Goal: Information Seeking & Learning: Learn about a topic

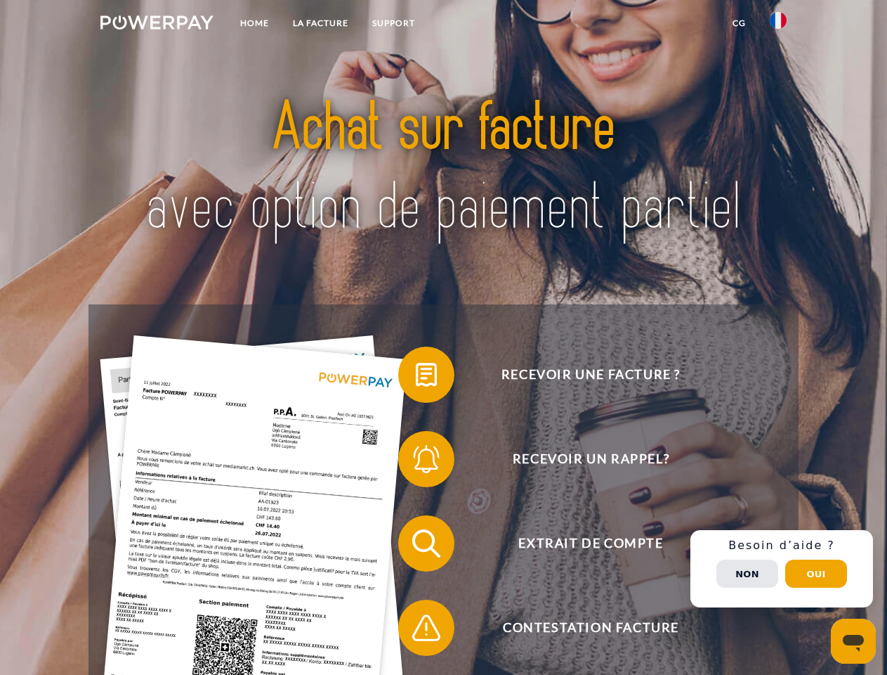
click at [157, 25] on img at bounding box center [156, 22] width 113 height 14
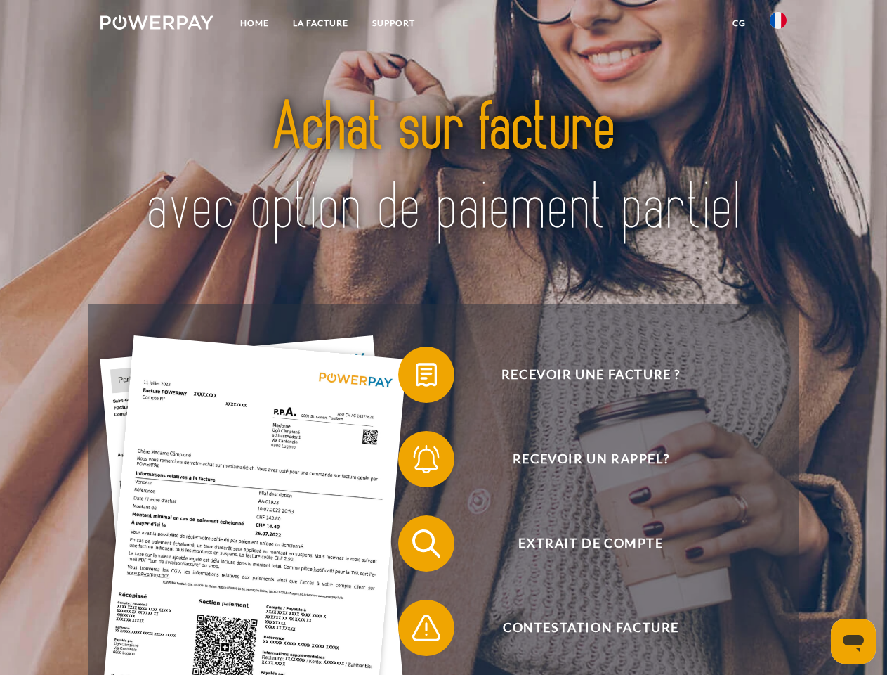
click at [778, 25] on img at bounding box center [778, 20] width 17 height 17
click at [739, 23] on link "CG" at bounding box center [739, 23] width 37 height 25
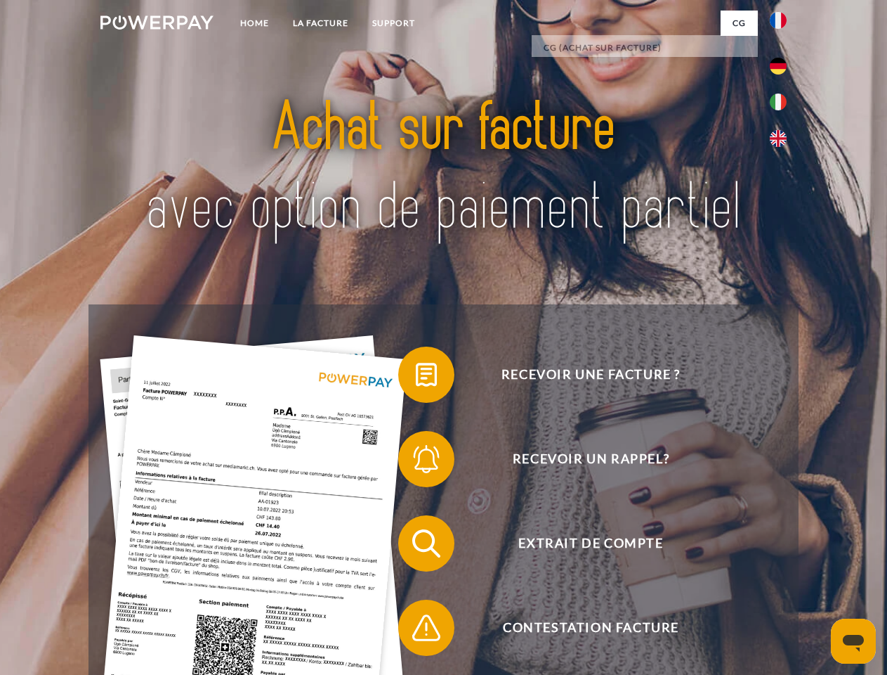
click at [416, 377] on span at bounding box center [405, 374] width 70 height 70
click at [416, 462] on span at bounding box center [405, 459] width 70 height 70
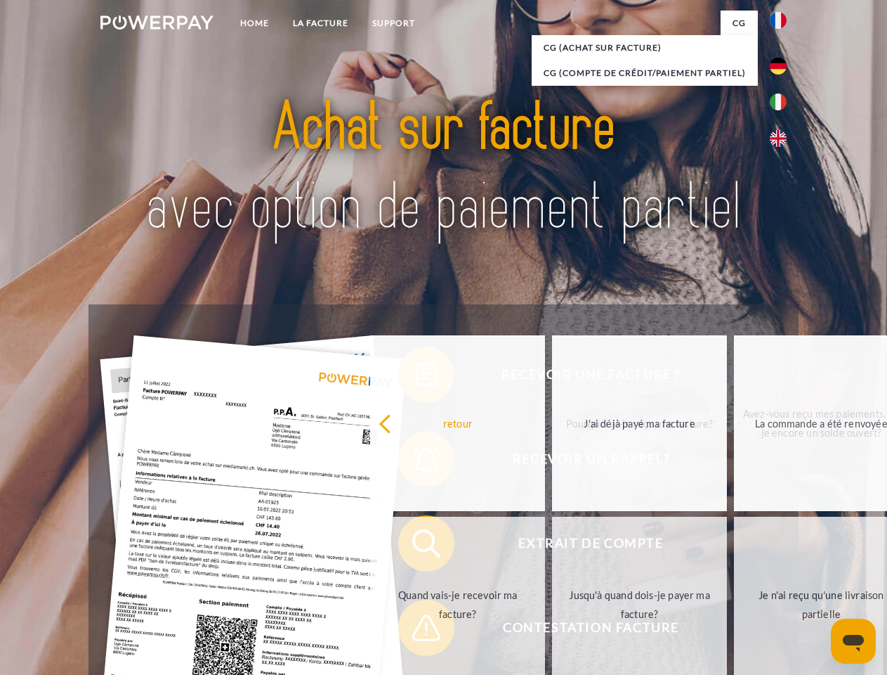
click at [416, 546] on div "Recevoir une facture ? Recevoir un rappel? Extrait de compte retour" at bounding box center [444, 585] width 710 height 562
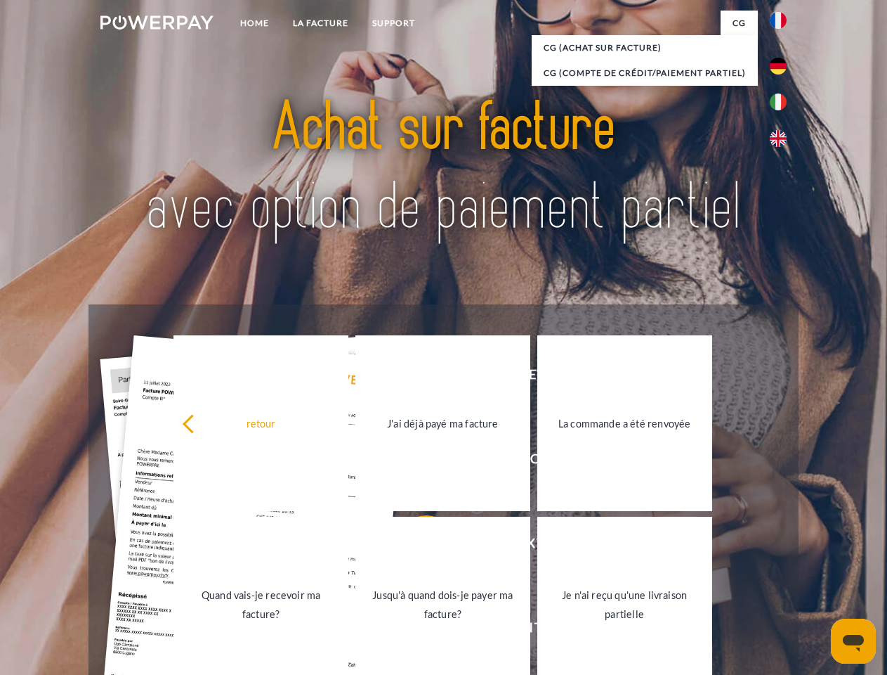
click at [416, 630] on link "Jusqu'à quand dois-je payer ma facture?" at bounding box center [443, 604] width 175 height 176
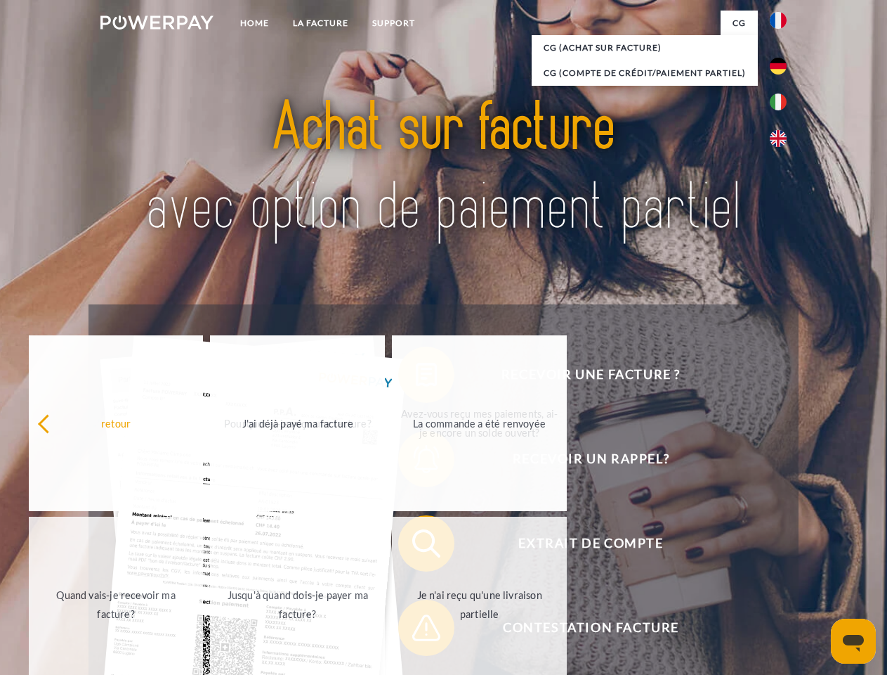
click at [782, 568] on div "Recevoir une facture ? Recevoir un rappel? Extrait de compte retour" at bounding box center [444, 585] width 710 height 562
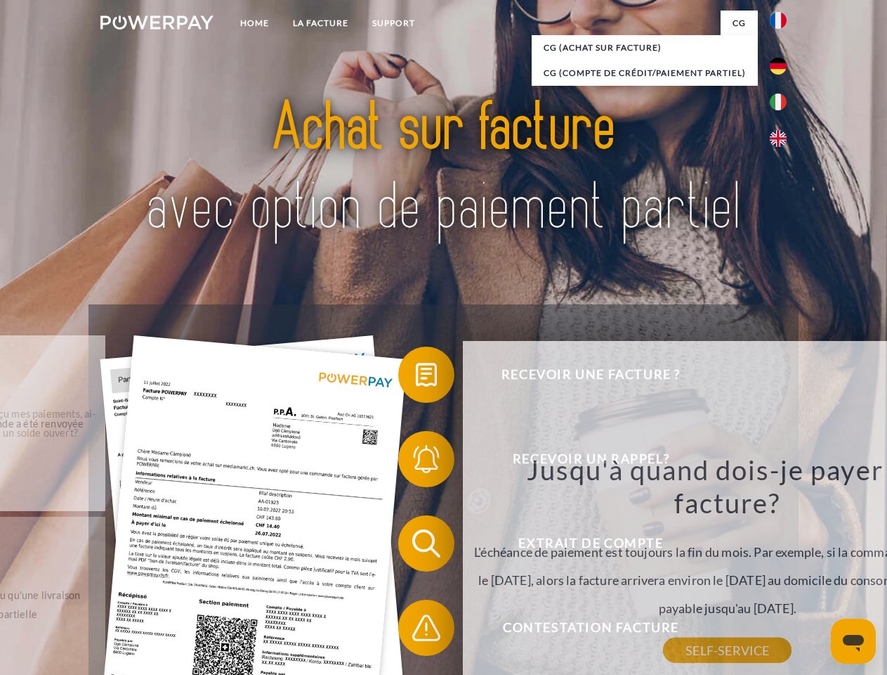
click at [748, 573] on div "retour Pourquoi ai-je reçu une facture? POWERPAY est le prestataire de facturat…" at bounding box center [727, 534] width 529 height 386
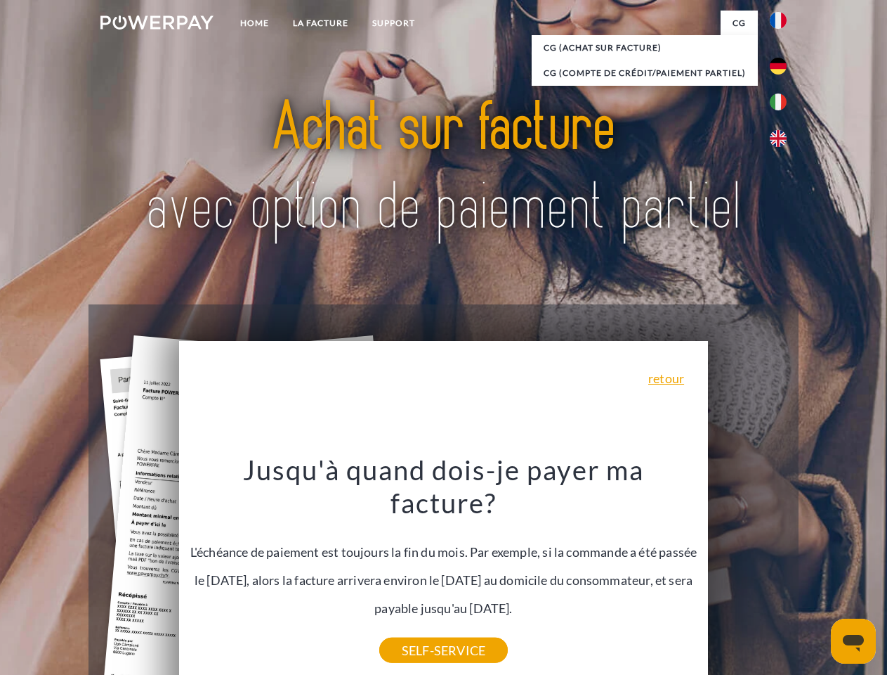
click at [816, 573] on header "Home LA FACTURE Support" at bounding box center [443, 485] width 887 height 970
